Goal: Find specific page/section: Find specific page/section

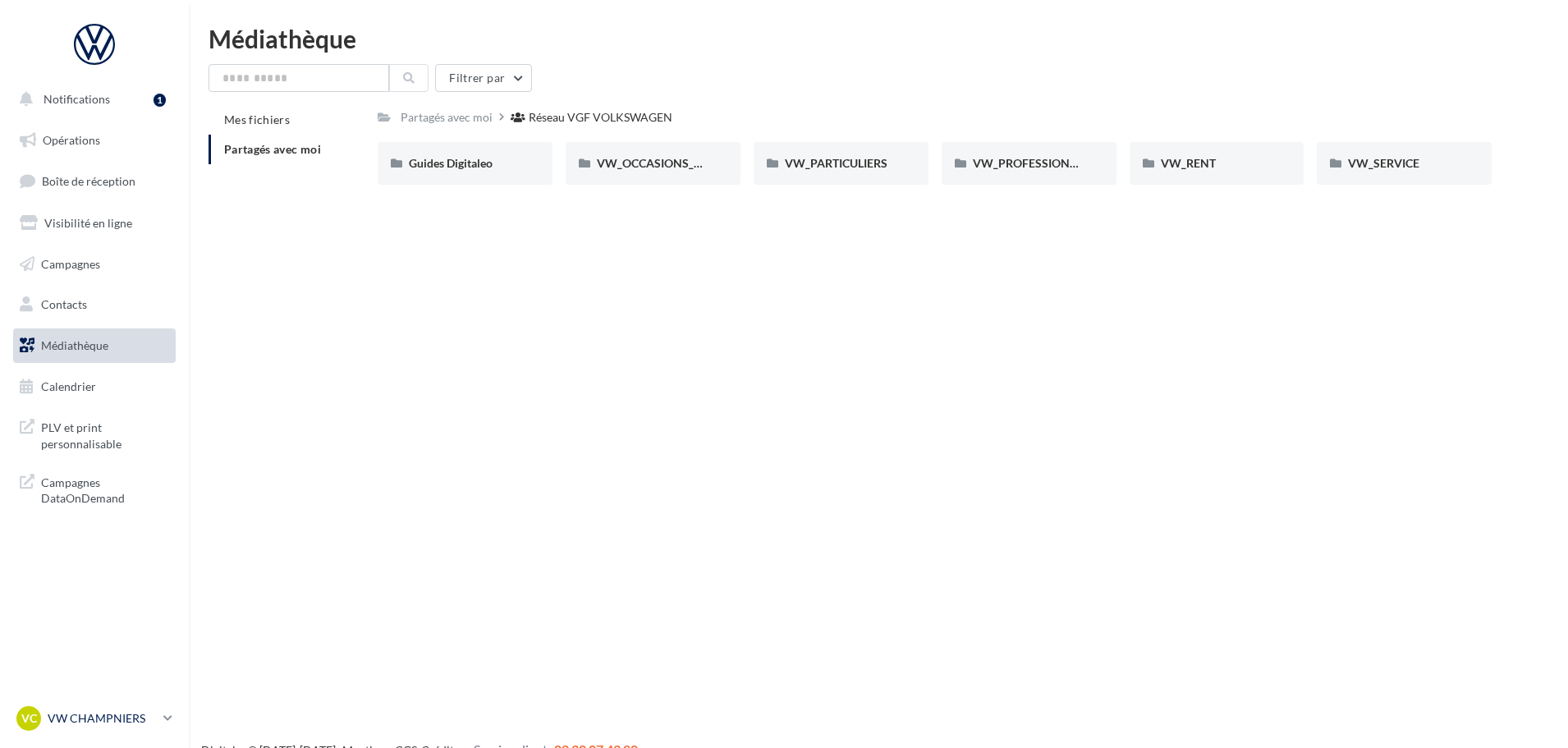
click at [100, 718] on p "VW CHAMPNIERS" at bounding box center [101, 718] width 109 height 16
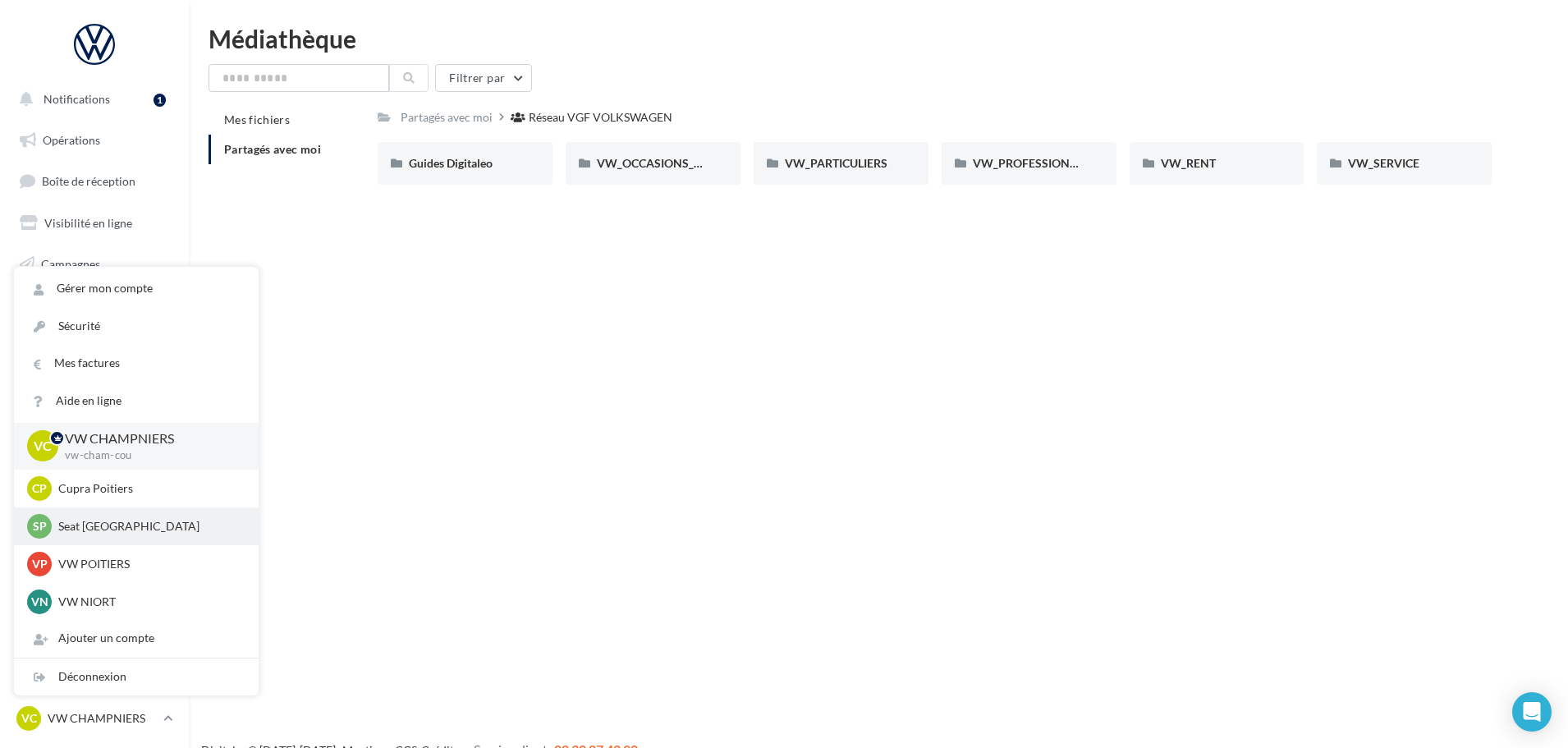
click at [115, 530] on p "Seat Poitiers" at bounding box center [148, 525] width 180 height 16
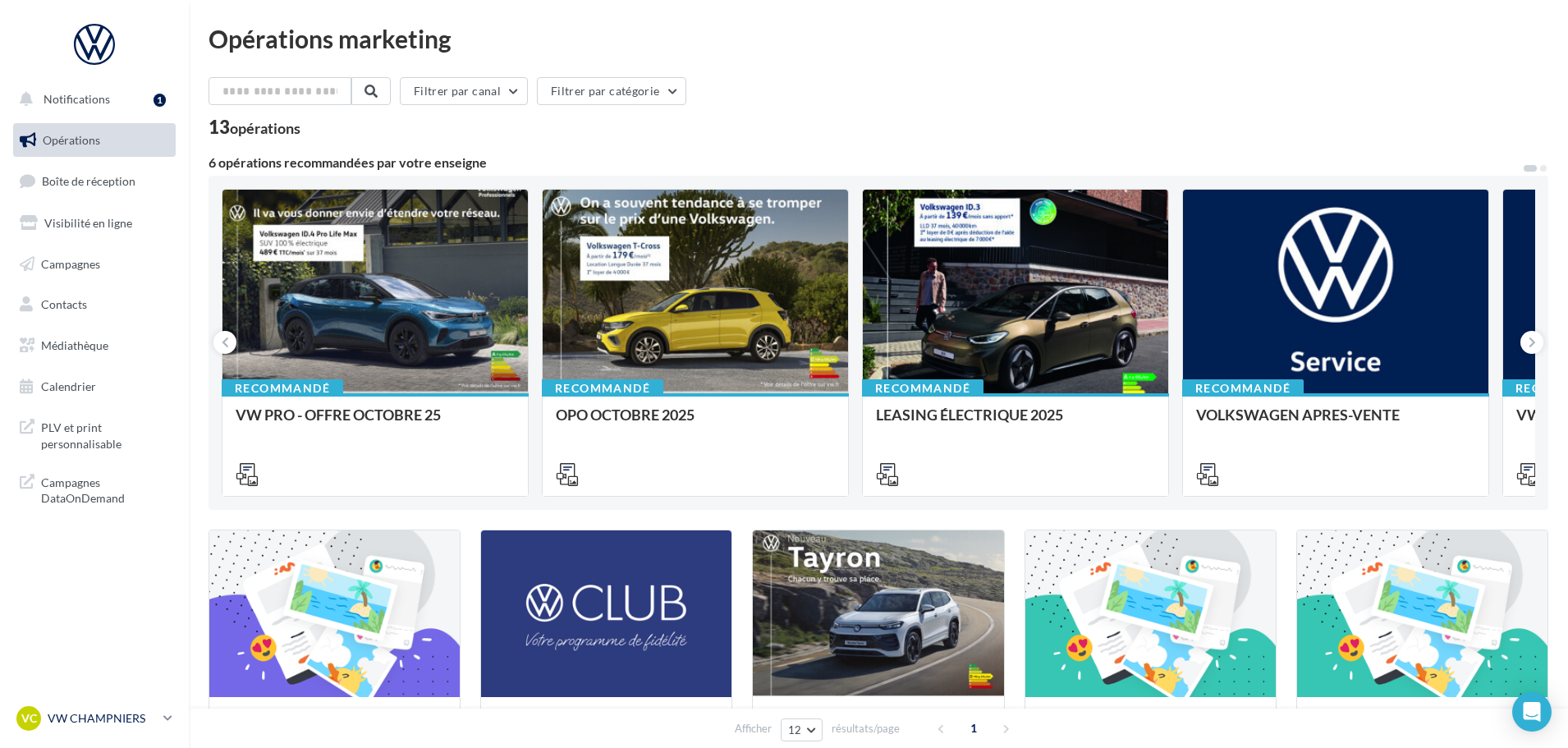
click at [132, 710] on p "VW CHAMPNIERS" at bounding box center [101, 718] width 109 height 16
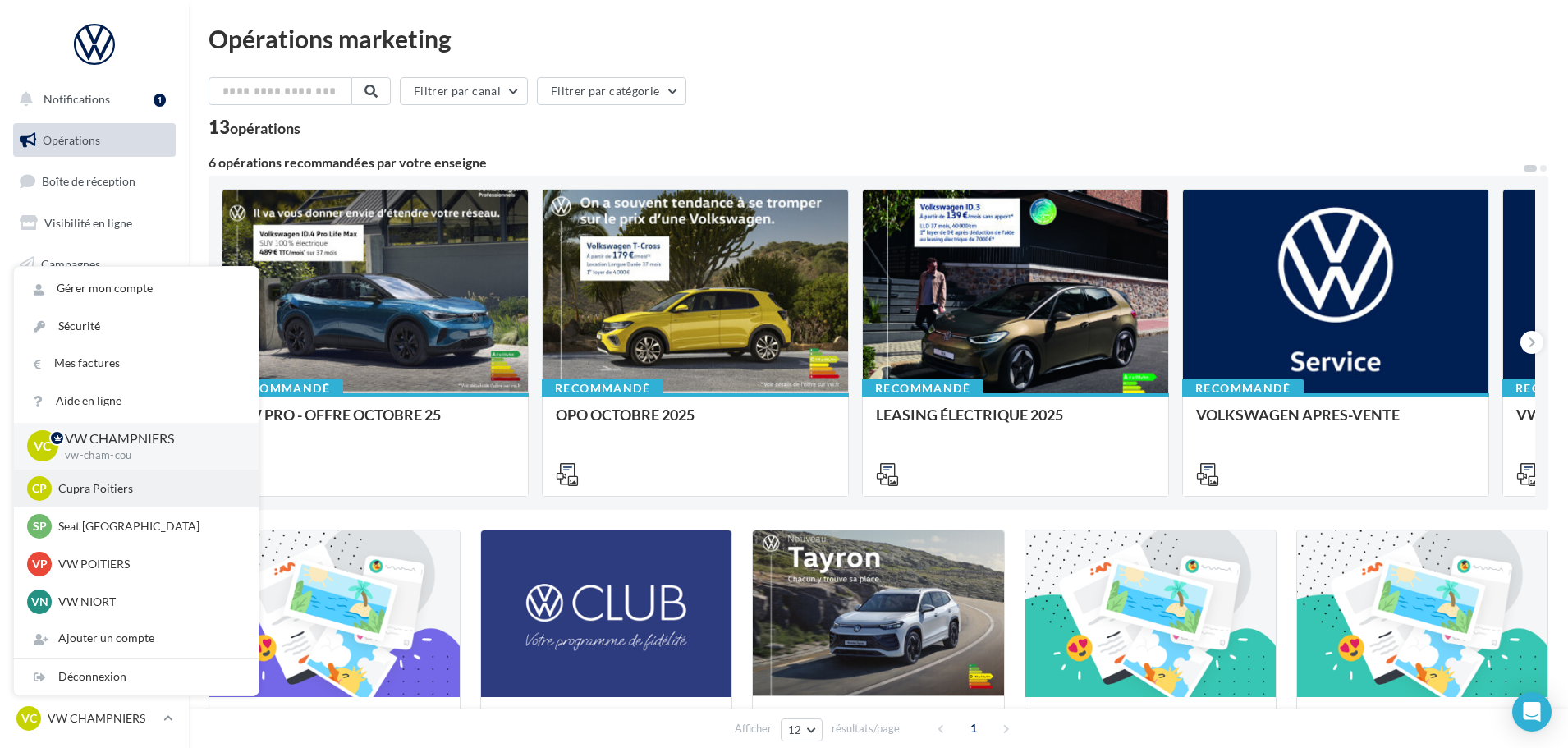
click at [130, 484] on p "Cupra Poitiers" at bounding box center [148, 488] width 180 height 16
